Goal: Obtain resource: Download file/media

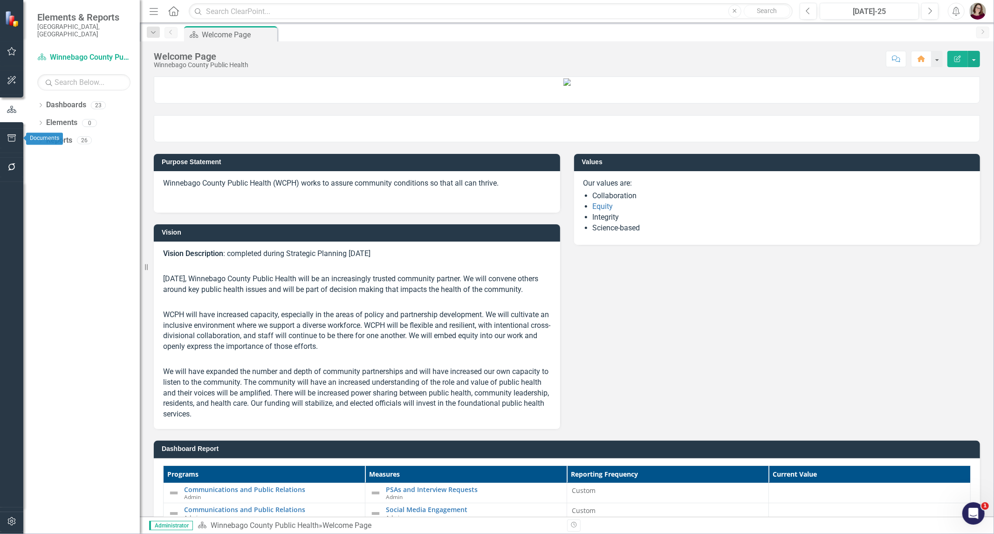
click at [8, 140] on icon "button" at bounding box center [11, 137] width 8 height 7
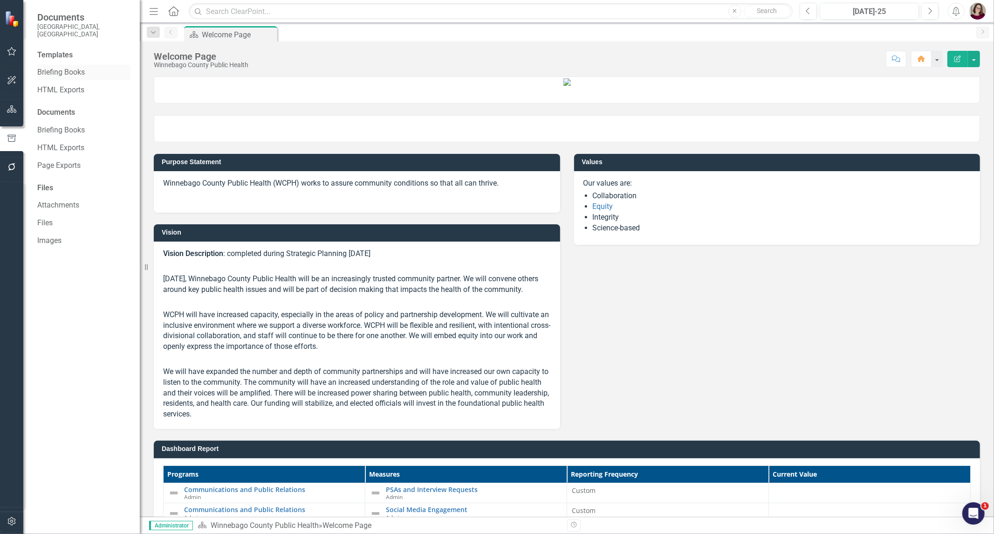
click at [69, 67] on link "Briefing Books" at bounding box center [83, 72] width 93 height 11
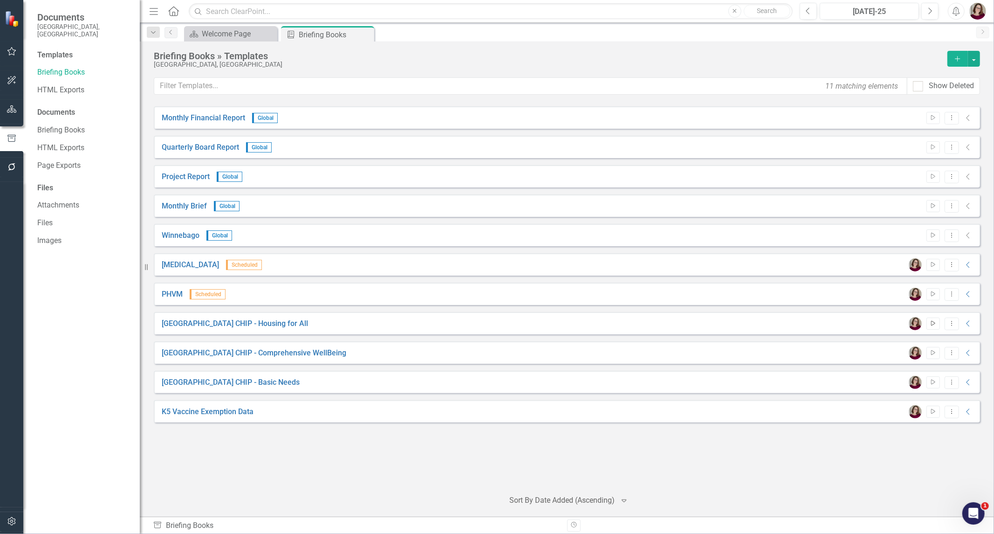
click at [933, 323] on icon "Start" at bounding box center [933, 324] width 7 height 6
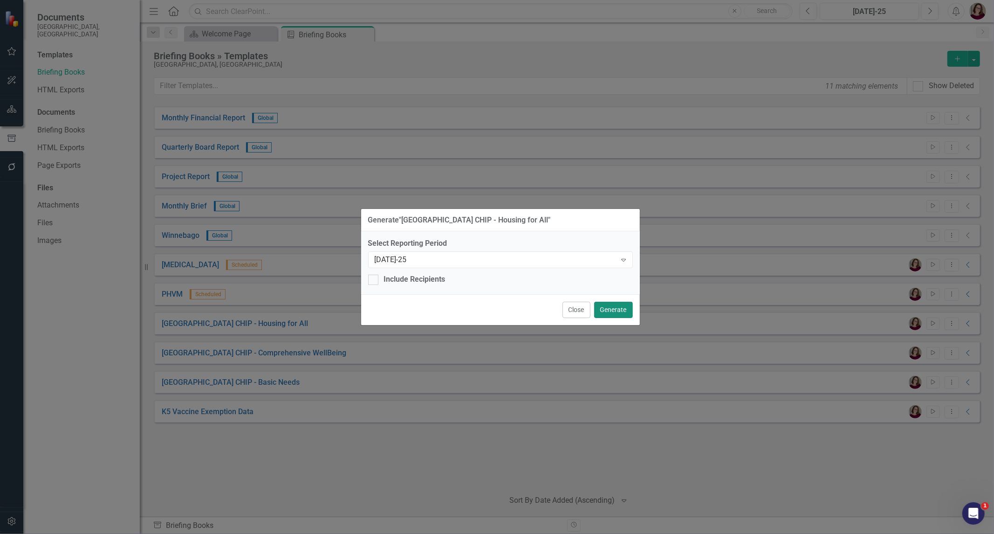
click at [607, 309] on button "Generate" at bounding box center [613, 310] width 39 height 16
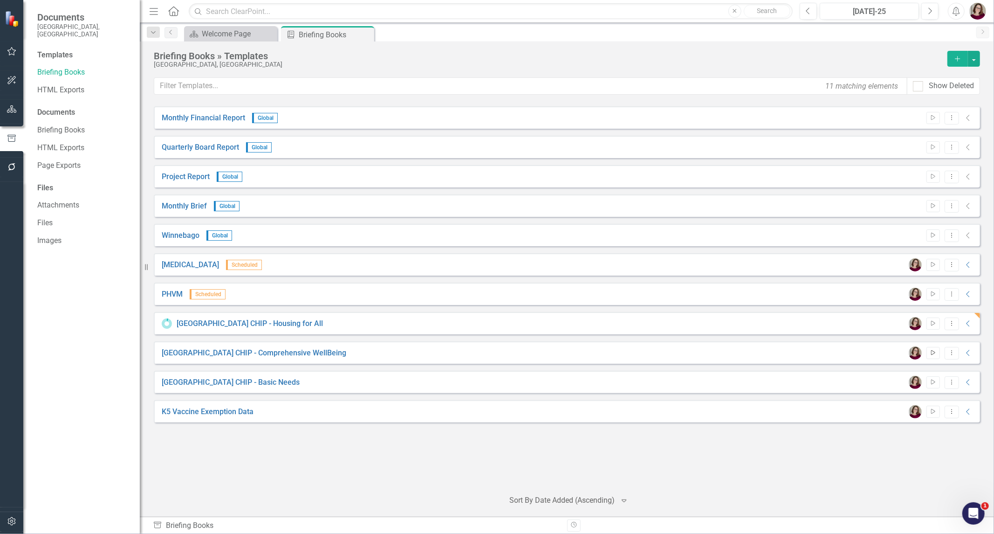
click at [933, 353] on icon "Start" at bounding box center [933, 353] width 7 height 6
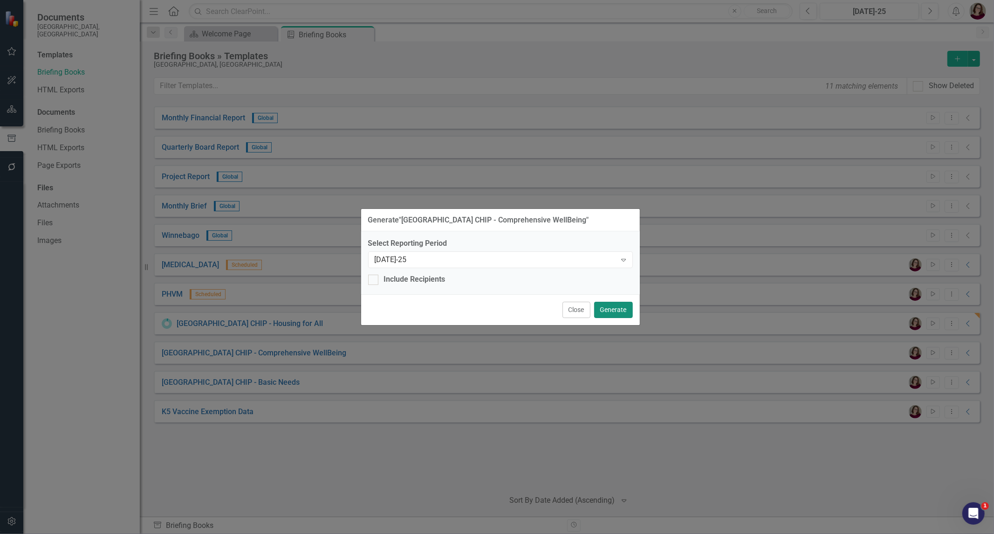
click at [619, 310] on button "Generate" at bounding box center [613, 310] width 39 height 16
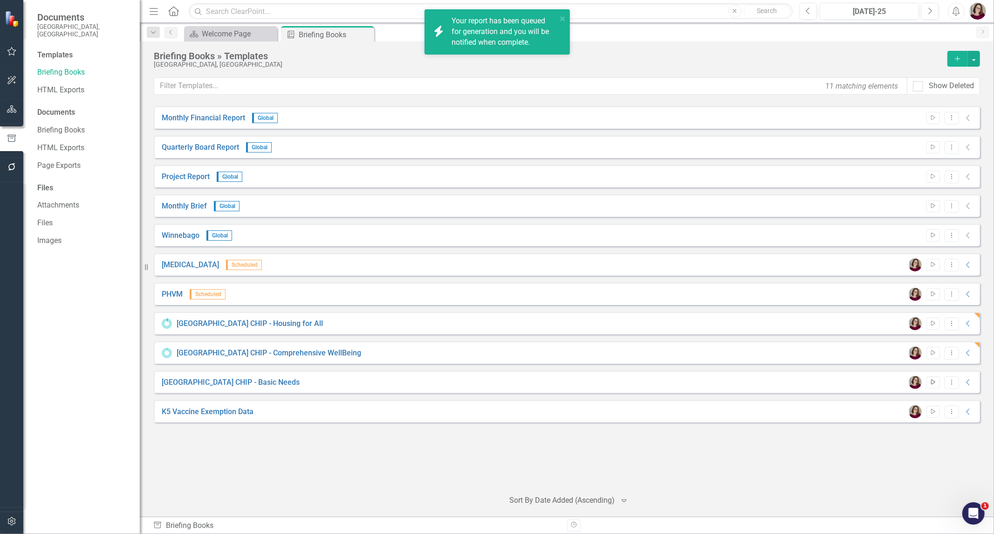
click at [930, 379] on icon "Start" at bounding box center [933, 382] width 7 height 6
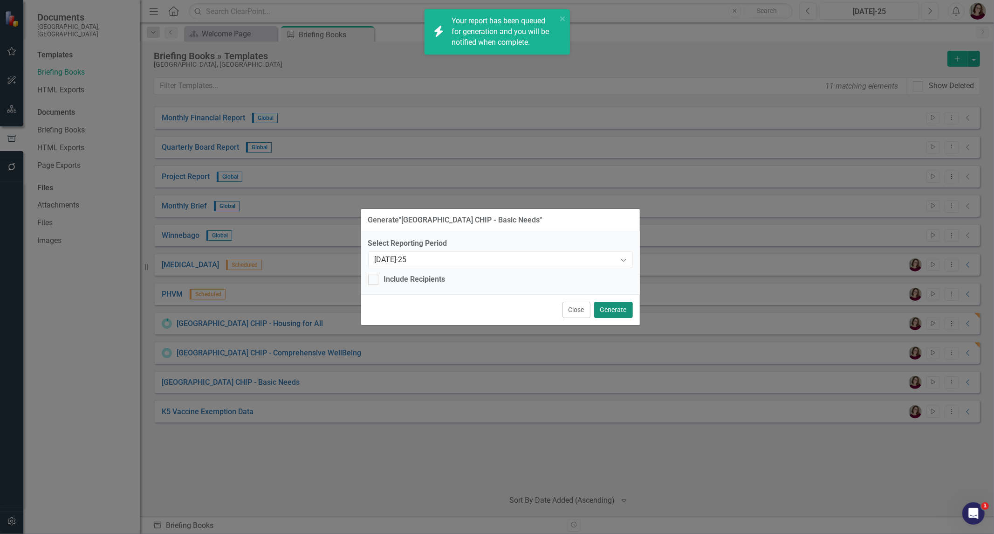
click at [620, 308] on button "Generate" at bounding box center [613, 310] width 39 height 16
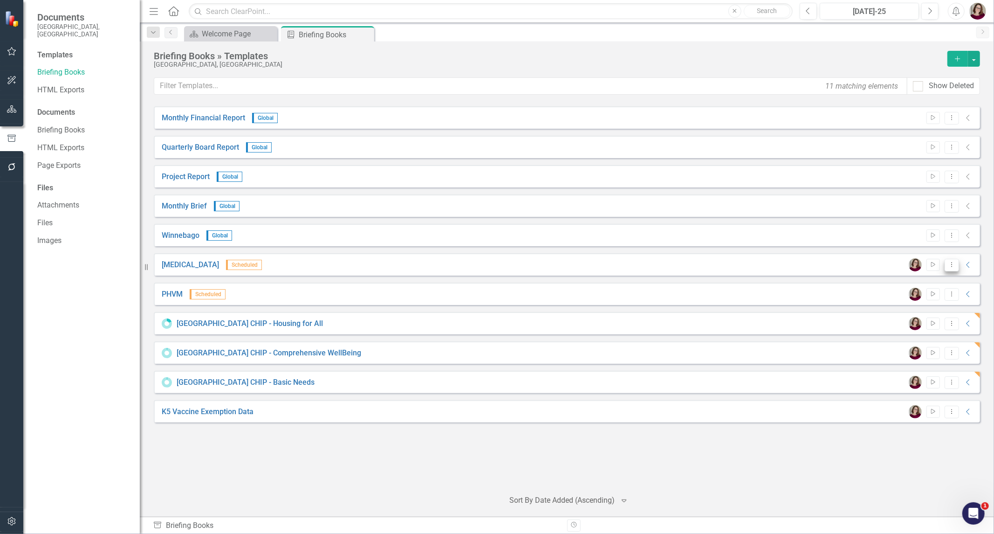
click at [946, 265] on button "Dropdown Menu" at bounding box center [952, 265] width 14 height 13
click at [964, 263] on icon "Collapse" at bounding box center [968, 264] width 9 height 7
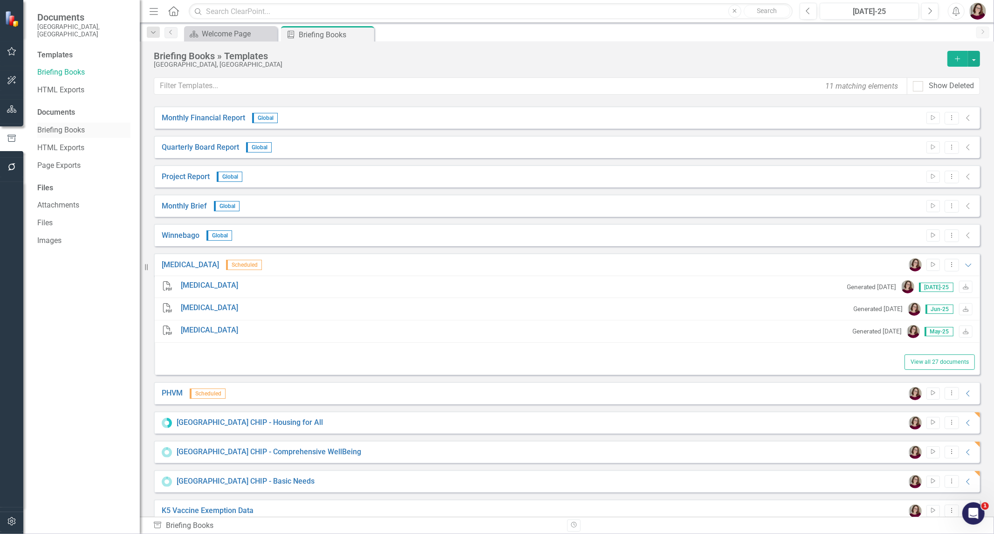
click at [89, 125] on link "Briefing Books" at bounding box center [83, 130] width 93 height 11
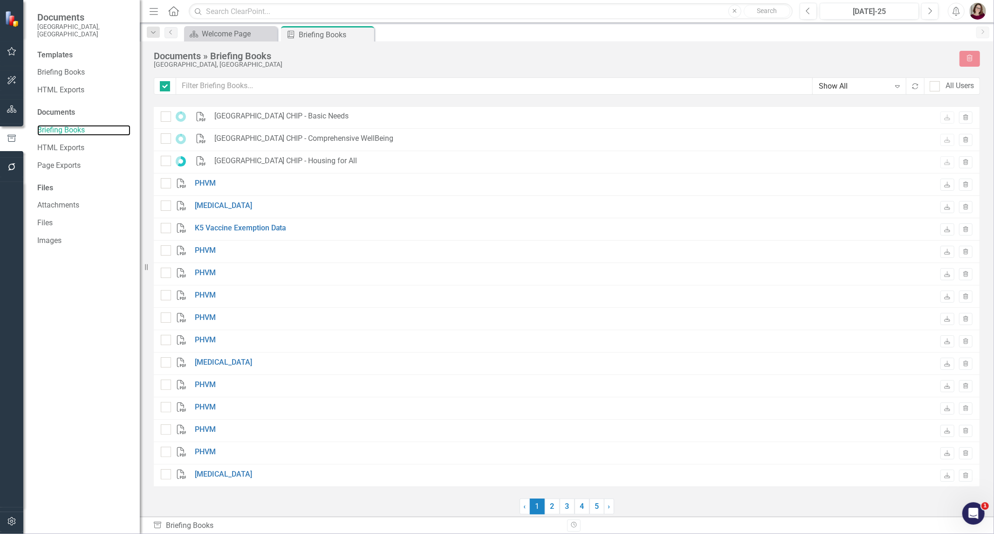
checkbox input "false"
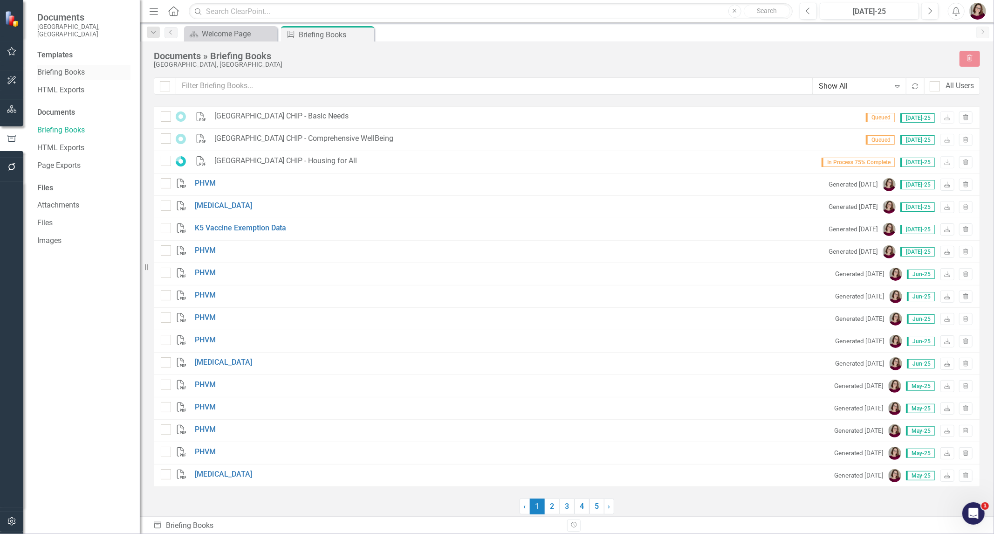
click at [76, 67] on link "Briefing Books" at bounding box center [83, 72] width 93 height 11
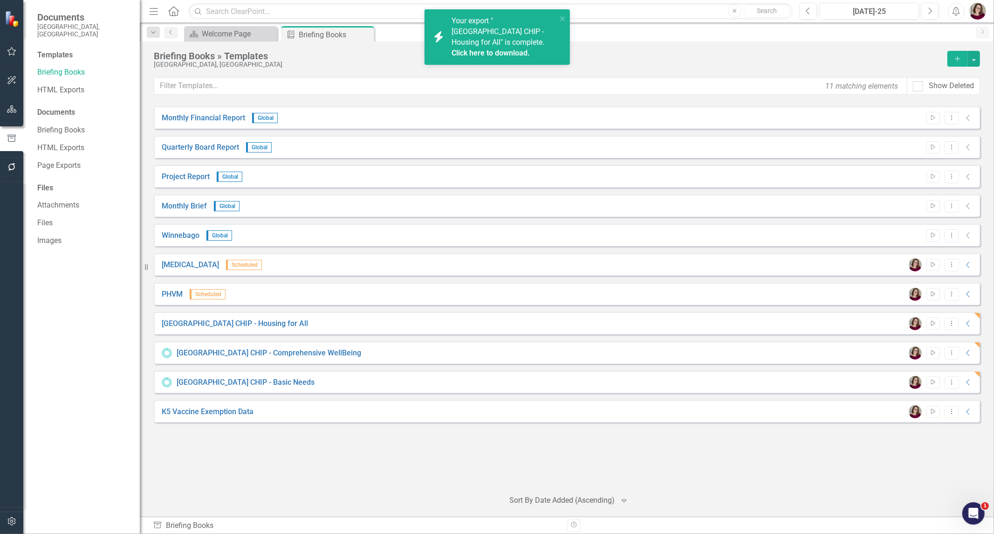
click at [511, 52] on link "Click here to download." at bounding box center [491, 52] width 78 height 9
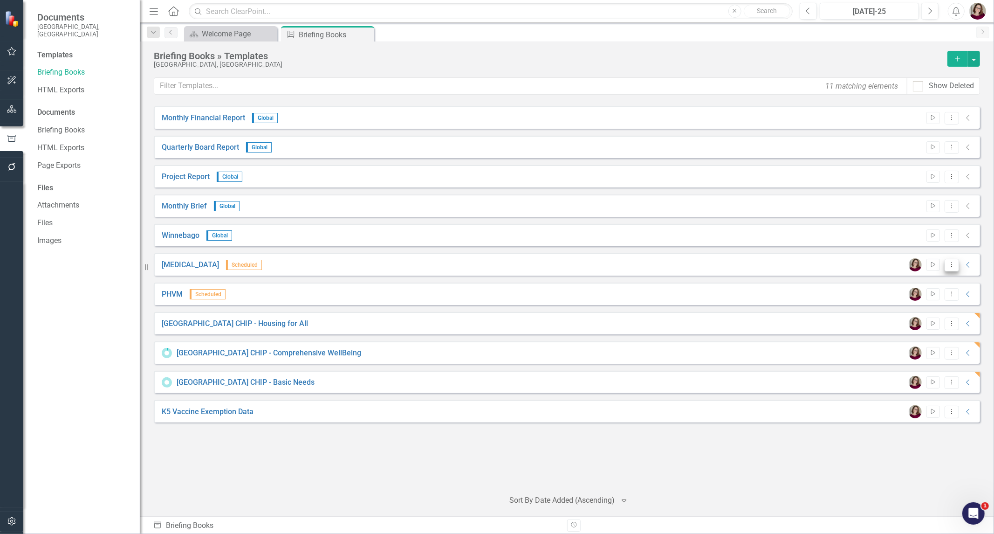
click at [954, 262] on icon "Dropdown Menu" at bounding box center [952, 264] width 8 height 6
click at [950, 319] on link "Edit Edit Template" at bounding box center [915, 314] width 86 height 17
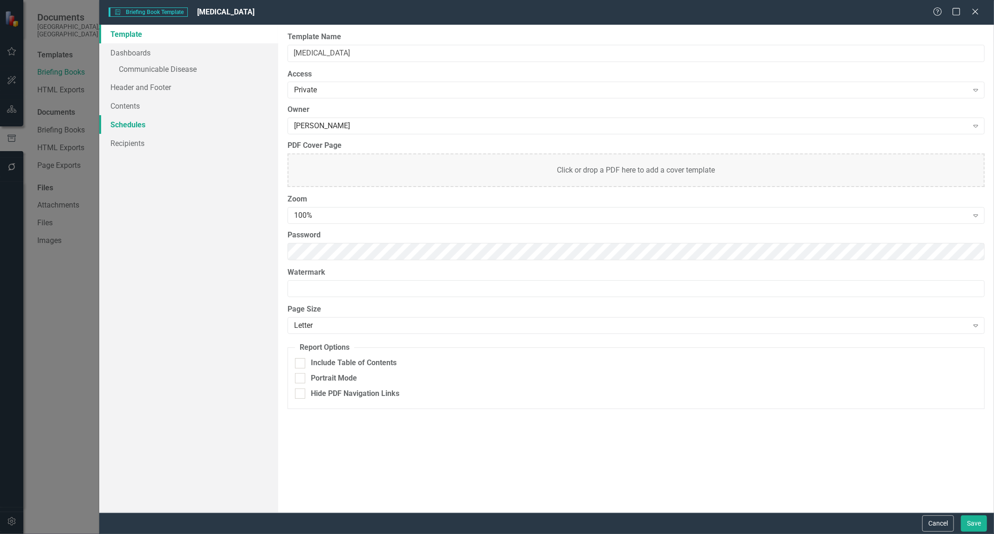
click at [197, 122] on link "Schedules" at bounding box center [188, 124] width 179 height 19
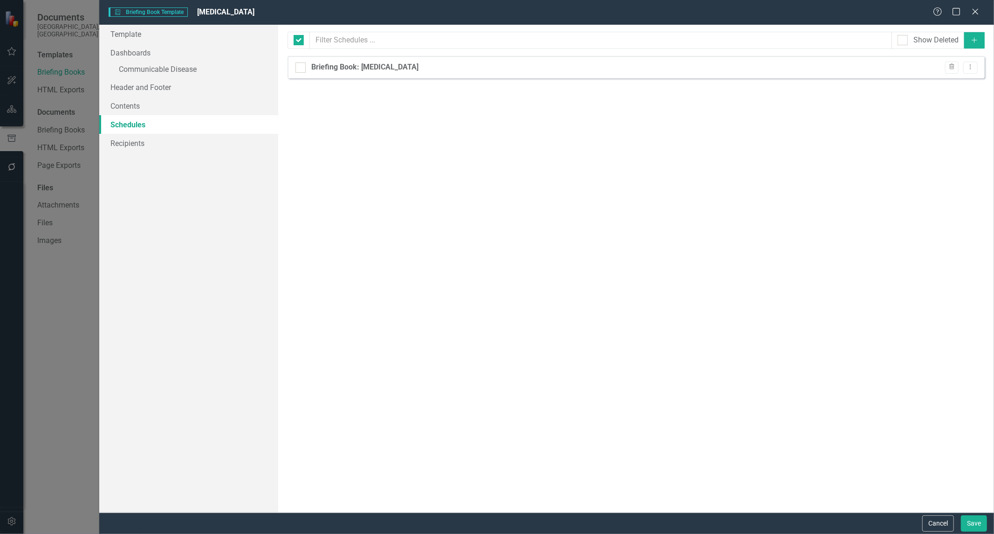
checkbox input "false"
click at [970, 70] on button "Dropdown Menu" at bounding box center [970, 68] width 14 height 13
click at [949, 66] on icon "Trash" at bounding box center [951, 67] width 7 height 6
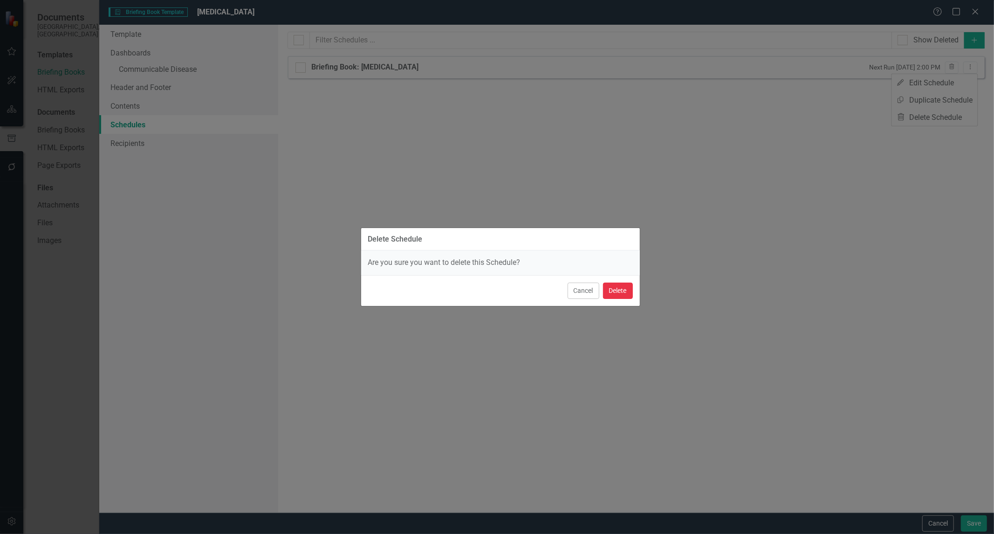
click at [618, 288] on button "Delete" at bounding box center [618, 290] width 30 height 16
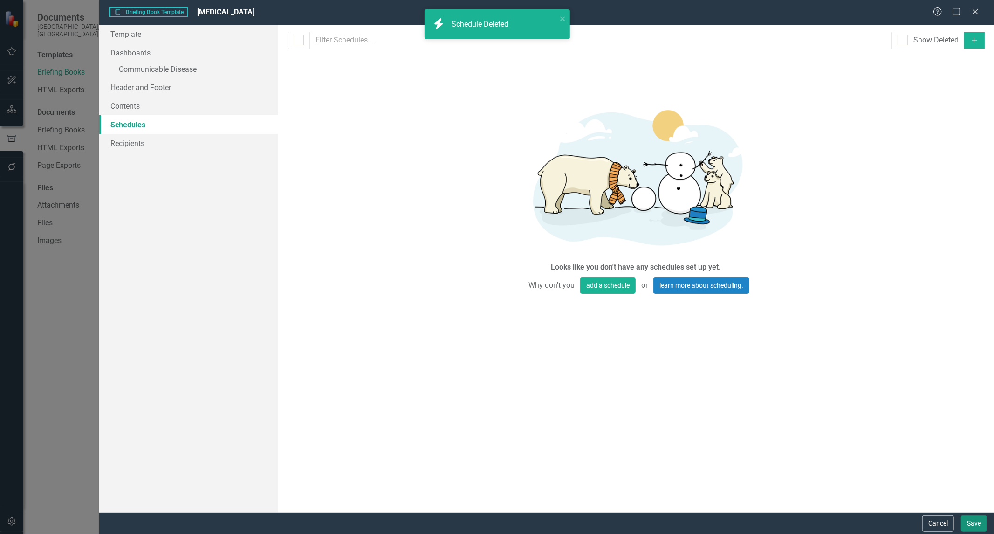
click at [972, 520] on button "Save" at bounding box center [974, 523] width 26 height 16
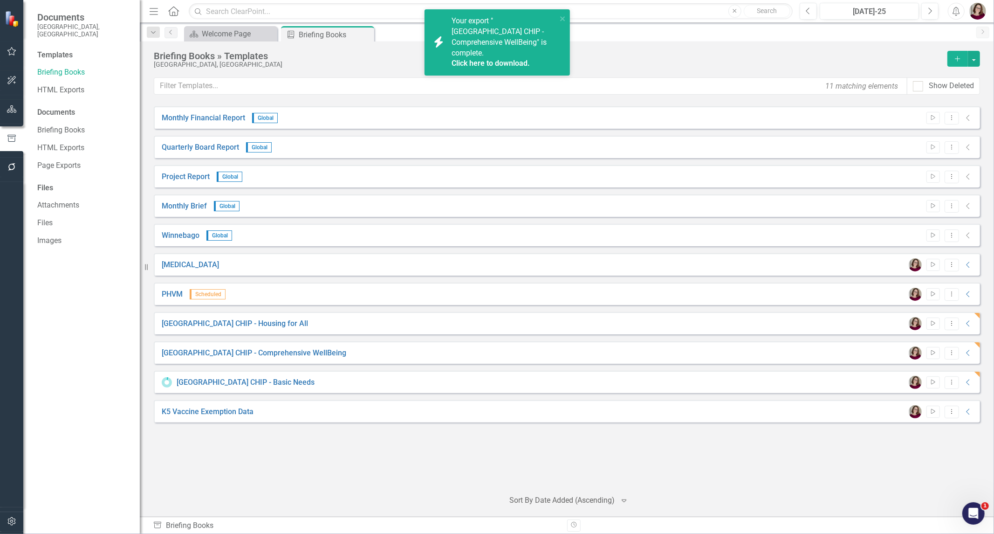
click at [518, 59] on link "Click here to download." at bounding box center [491, 63] width 78 height 9
click at [495, 57] on link "Click here to download." at bounding box center [491, 52] width 78 height 9
